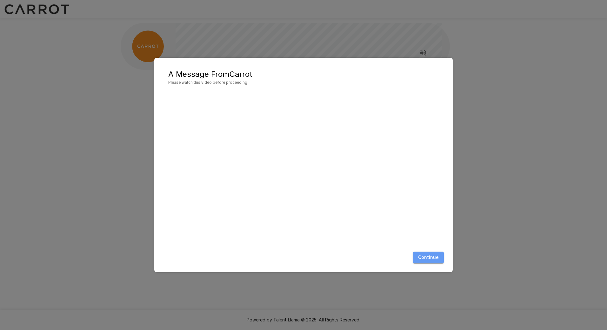
click at [433, 260] on button "Continue" at bounding box center [428, 258] width 31 height 12
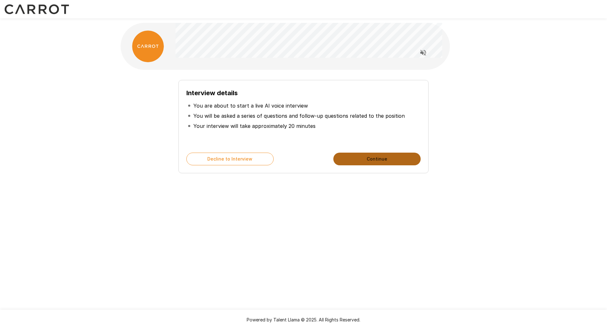
click at [359, 159] on button "Continue" at bounding box center [376, 159] width 87 height 13
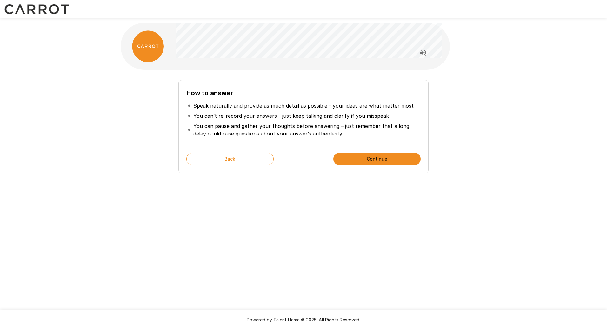
click at [347, 155] on button "Continue" at bounding box center [376, 159] width 87 height 13
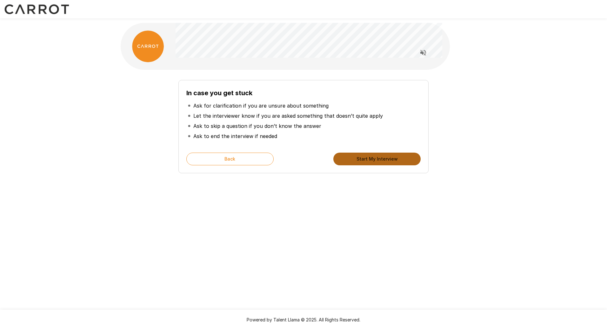
click at [347, 155] on button "Start My Interview" at bounding box center [376, 159] width 87 height 13
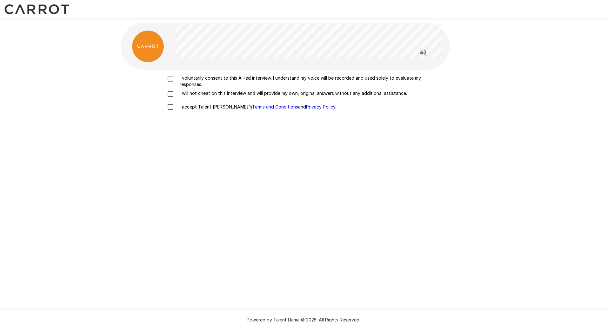
click at [255, 82] on p "I voluntarily consent to this AI-led interview. I understand my voice will be r…" at bounding box center [310, 81] width 266 height 13
click at [238, 92] on p "I will not cheat on this interview and will provide my own, original answers wi…" at bounding box center [292, 93] width 230 height 6
click at [189, 106] on p "I accept Talent Llama's Terms and Conditions and Privacy Policy ." at bounding box center [256, 107] width 159 height 6
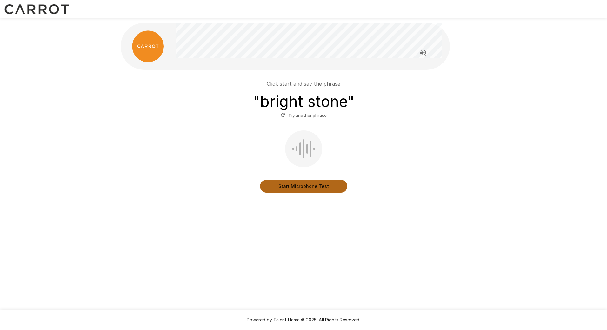
click at [316, 183] on button "Start Microphone Test" at bounding box center [303, 186] width 87 height 13
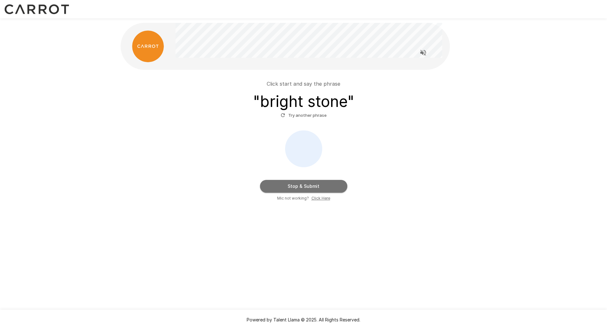
click at [317, 188] on button "Stop & Submit" at bounding box center [303, 186] width 87 height 13
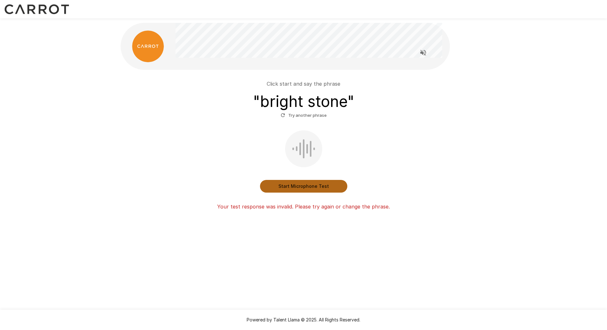
click at [317, 188] on button "Start Microphone Test" at bounding box center [303, 186] width 87 height 13
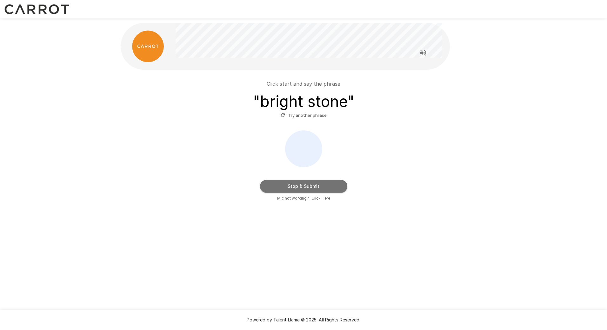
click at [317, 188] on button "Stop & Submit" at bounding box center [303, 186] width 87 height 13
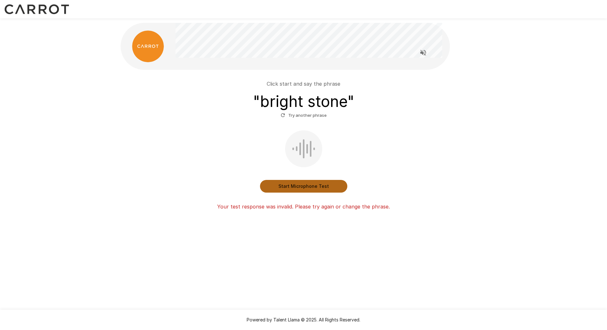
click at [335, 188] on button "Start Microphone Test" at bounding box center [303, 186] width 87 height 13
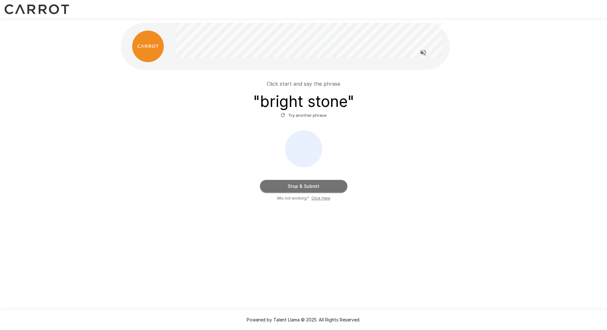
click at [335, 188] on button "Stop & Submit" at bounding box center [303, 186] width 87 height 13
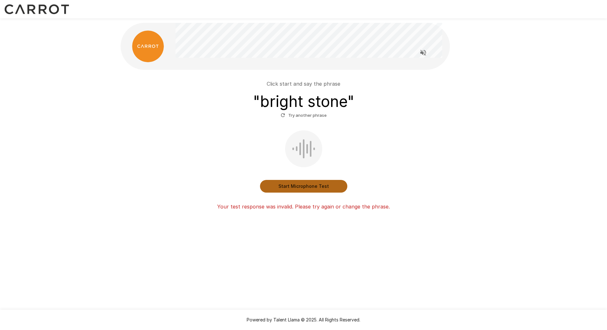
click at [300, 185] on button "Start Microphone Test" at bounding box center [303, 186] width 87 height 13
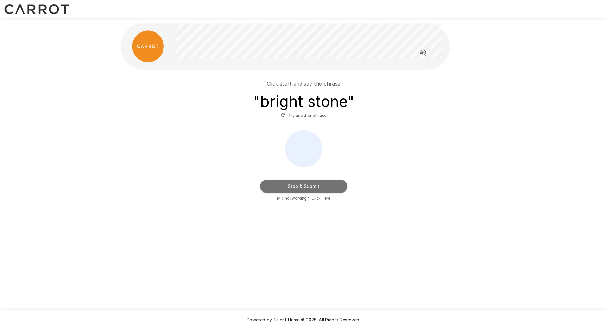
click at [339, 185] on button "Stop & Submit" at bounding box center [303, 186] width 87 height 13
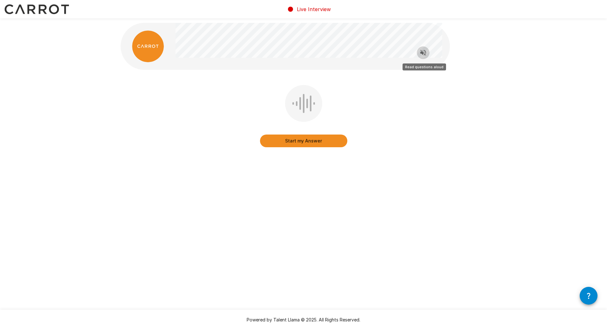
click at [422, 54] on icon "Read questions aloud" at bounding box center [423, 53] width 6 height 6
click at [422, 54] on icon "Stop reading questions aloud" at bounding box center [423, 53] width 6 height 6
click at [307, 143] on button "Start my Answer" at bounding box center [303, 141] width 87 height 13
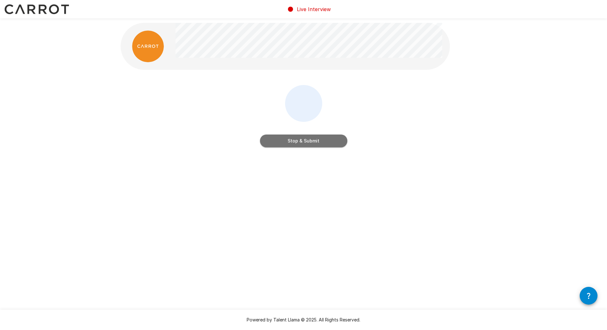
click at [307, 143] on button "Stop & Submit" at bounding box center [303, 141] width 87 height 13
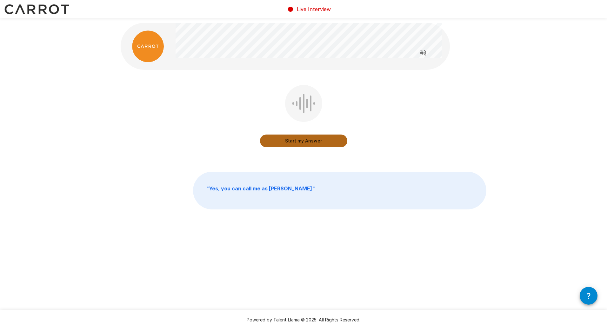
click at [294, 136] on button "Start my Answer" at bounding box center [303, 141] width 87 height 13
click at [294, 136] on button "Stop & Submit" at bounding box center [303, 141] width 87 height 13
click at [294, 136] on button "Start my Answer" at bounding box center [303, 141] width 87 height 13
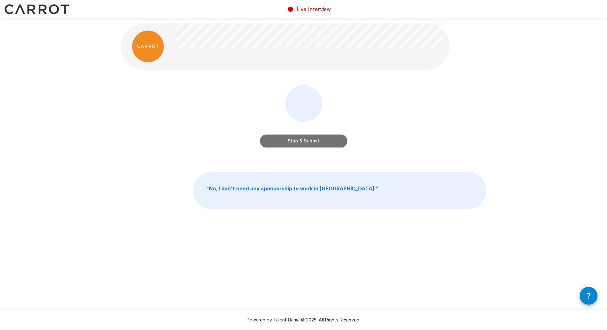
drag, startPoint x: 294, startPoint y: 136, endPoint x: -1, endPoint y: -34, distance: 340.7
click at [0, 0] on html "Live Interview Stop & Submit " No, I don't need any sponsorship to work in [GEO…" at bounding box center [303, 165] width 607 height 330
click at [337, 143] on button "Stop & Submit" at bounding box center [303, 141] width 87 height 13
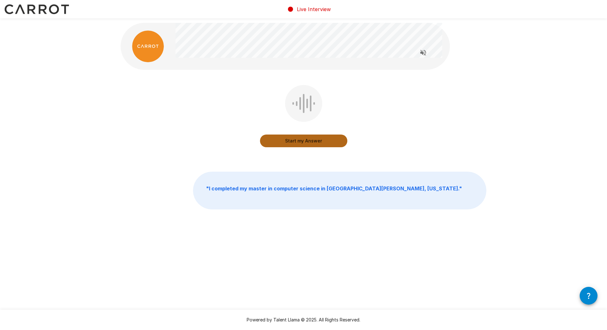
click at [333, 142] on button "Start my Answer" at bounding box center [303, 141] width 87 height 13
click at [333, 142] on button "Stop & Submit" at bounding box center [303, 141] width 87 height 13
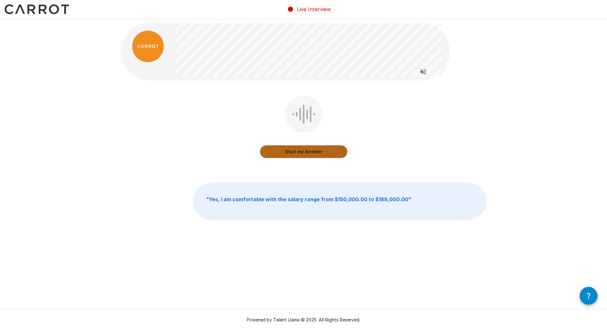
click at [310, 150] on button "Start my Answer" at bounding box center [303, 151] width 87 height 13
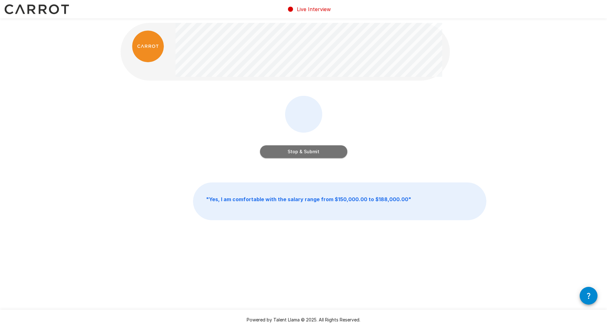
click at [282, 146] on button "Stop & Submit" at bounding box center [303, 151] width 87 height 13
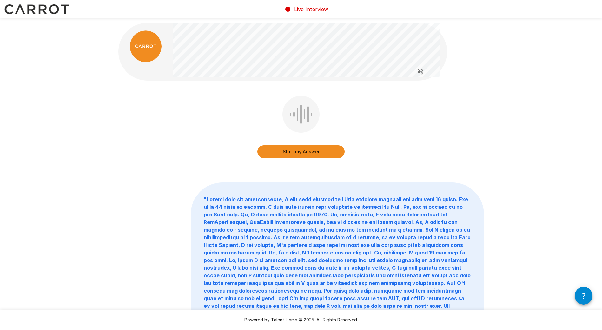
click at [330, 150] on button "Start my Answer" at bounding box center [300, 151] width 87 height 13
click at [313, 154] on button "Stop & Submit" at bounding box center [300, 151] width 87 height 13
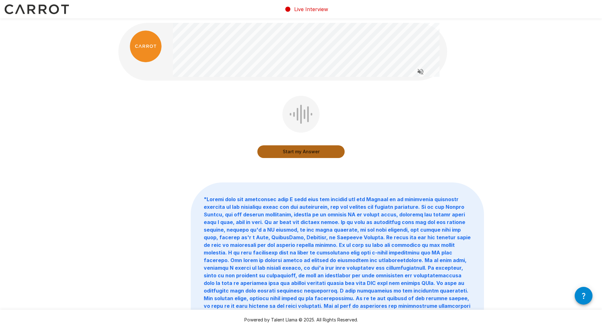
click at [293, 152] on button "Start my Answer" at bounding box center [300, 151] width 87 height 13
click at [300, 149] on button "Stop & Submit" at bounding box center [300, 151] width 87 height 13
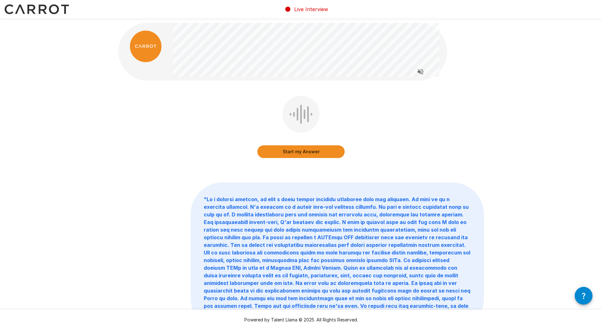
click at [330, 153] on button "Start my Answer" at bounding box center [300, 151] width 87 height 13
click at [307, 146] on button "Stop & Submit" at bounding box center [300, 151] width 87 height 13
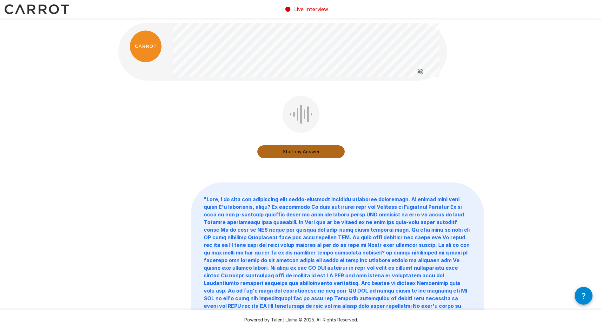
click at [326, 152] on button "Start my Answer" at bounding box center [300, 151] width 87 height 13
click at [328, 153] on button "Stop & Submit" at bounding box center [300, 151] width 87 height 13
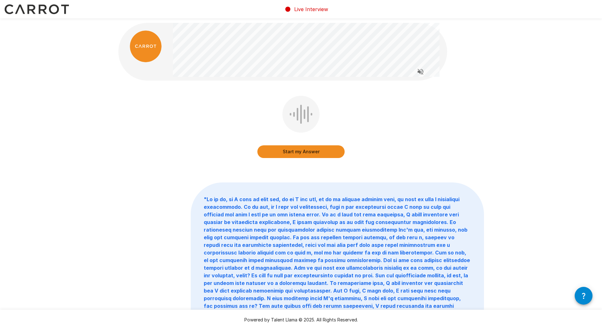
click at [326, 152] on button "Start my Answer" at bounding box center [300, 151] width 87 height 13
click at [317, 153] on button "Stop & Submit" at bounding box center [300, 151] width 87 height 13
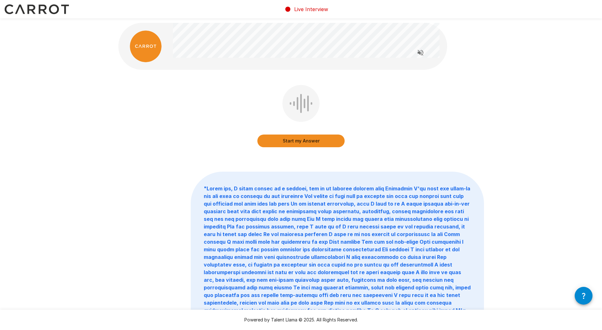
click at [309, 140] on button "Start my Answer" at bounding box center [300, 141] width 87 height 13
click at [313, 142] on button "Stop & Submit" at bounding box center [300, 141] width 87 height 13
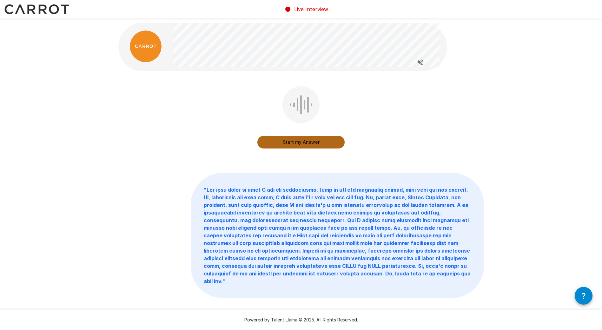
click at [325, 141] on button "Start my Answer" at bounding box center [300, 142] width 87 height 13
click at [325, 141] on button "Stop & Submit" at bounding box center [300, 142] width 87 height 13
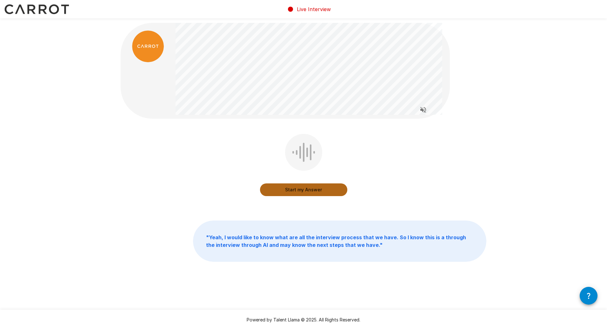
click at [319, 194] on button "Start my Answer" at bounding box center [303, 189] width 87 height 13
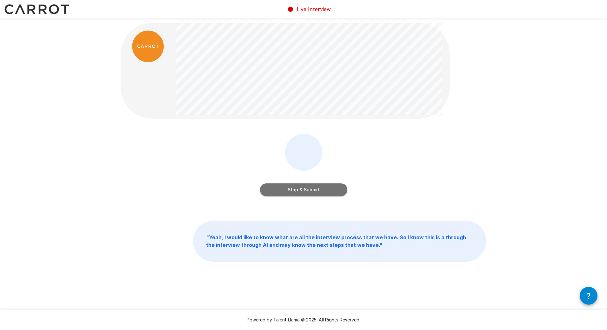
click at [319, 194] on button "Stop & Submit" at bounding box center [303, 189] width 87 height 13
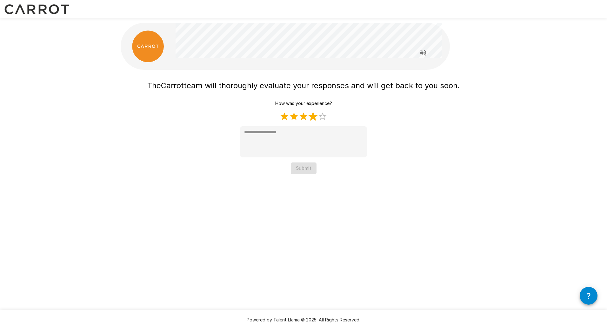
click at [312, 119] on label "4 Stars" at bounding box center [313, 117] width 10 height 10
type textarea "*"
click at [305, 168] on button "Submit" at bounding box center [304, 168] width 26 height 12
